Goal: Task Accomplishment & Management: Use online tool/utility

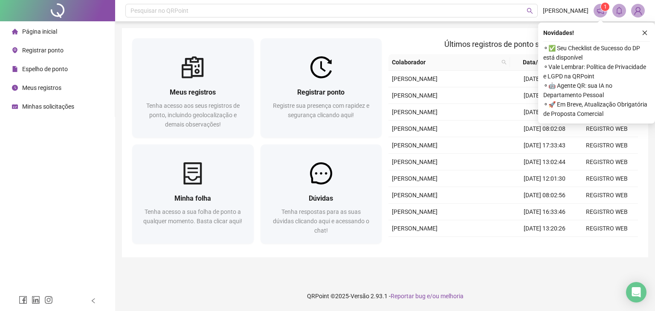
click at [39, 49] on span "Registrar ponto" at bounding box center [42, 50] width 41 height 7
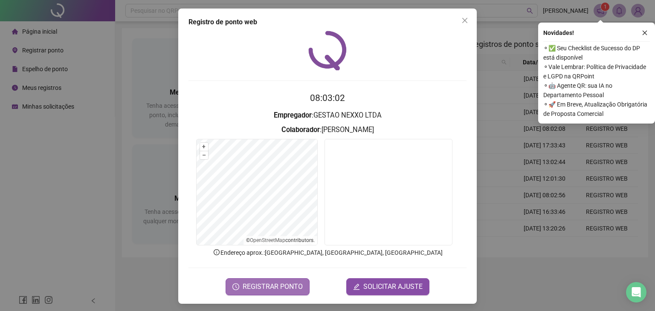
click at [253, 285] on span "REGISTRAR PONTO" at bounding box center [273, 287] width 60 height 10
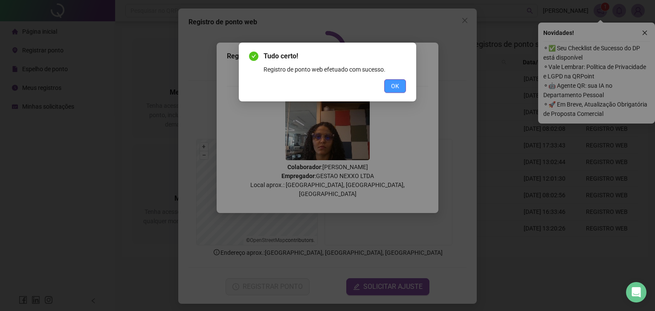
click at [388, 85] on button "OK" at bounding box center [395, 86] width 22 height 14
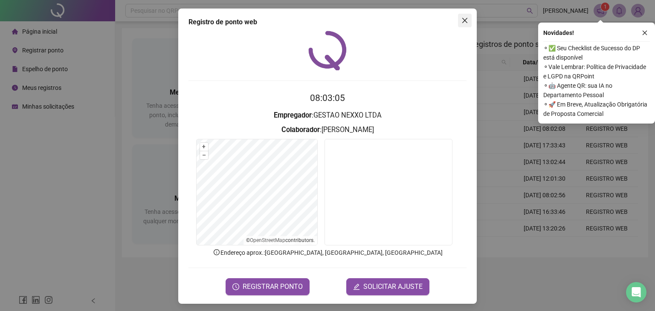
click at [465, 21] on span "Close" at bounding box center [465, 20] width 14 height 7
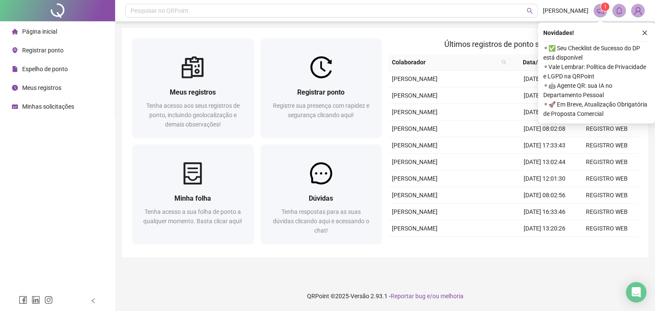
click at [641, 31] on button "button" at bounding box center [645, 33] width 10 height 10
